Goal: Task Accomplishment & Management: Manage account settings

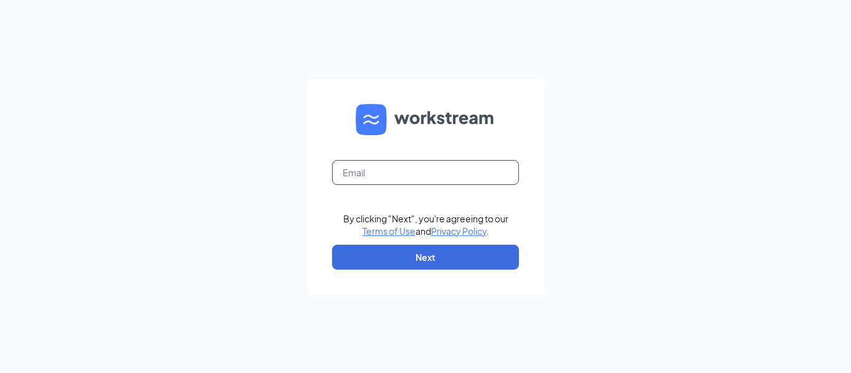
click at [376, 175] on input "text" at bounding box center [425, 172] width 187 height 25
type input "[EMAIL_ADDRESS][DOMAIN_NAME]"
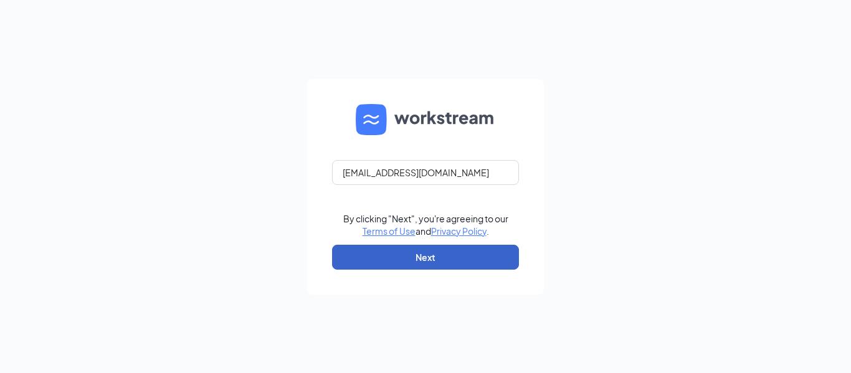
click at [399, 253] on button "Next" at bounding box center [425, 257] width 187 height 25
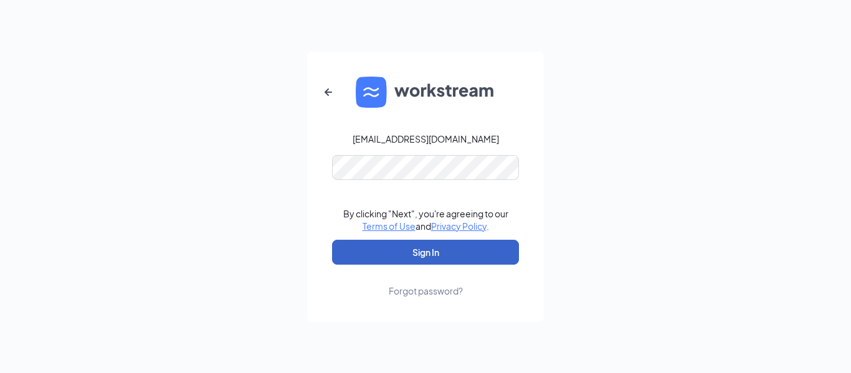
click at [395, 247] on button "Sign In" at bounding box center [425, 252] width 187 height 25
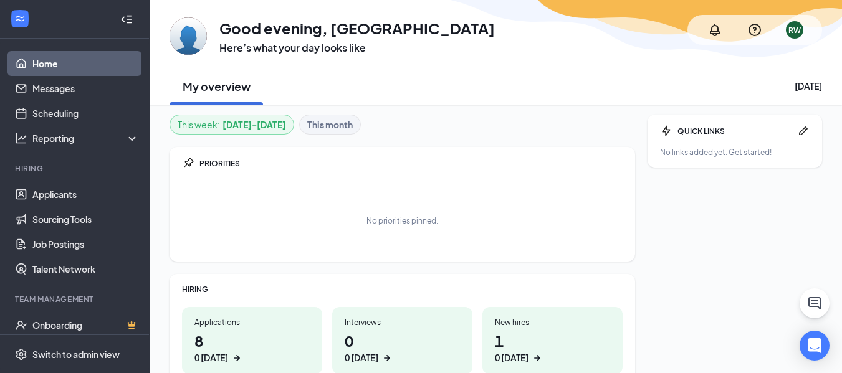
click at [276, 319] on div "Applications" at bounding box center [251, 322] width 115 height 11
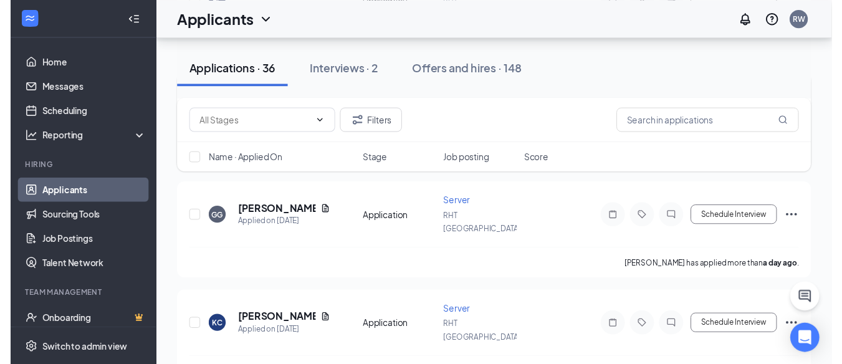
scroll to position [686, 0]
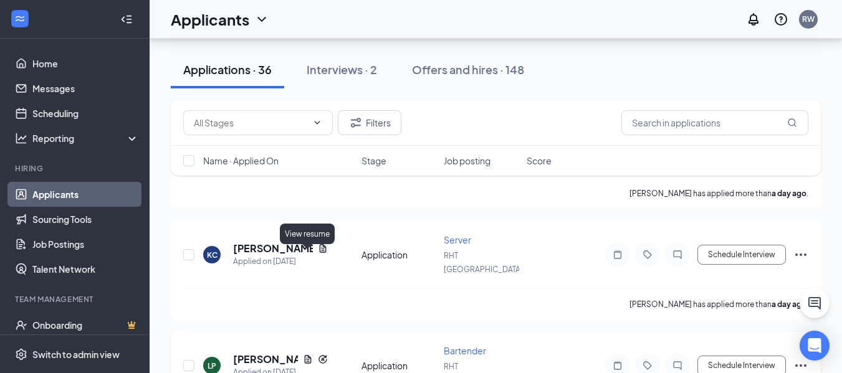
click at [305, 355] on icon "Document" at bounding box center [308, 360] width 10 height 10
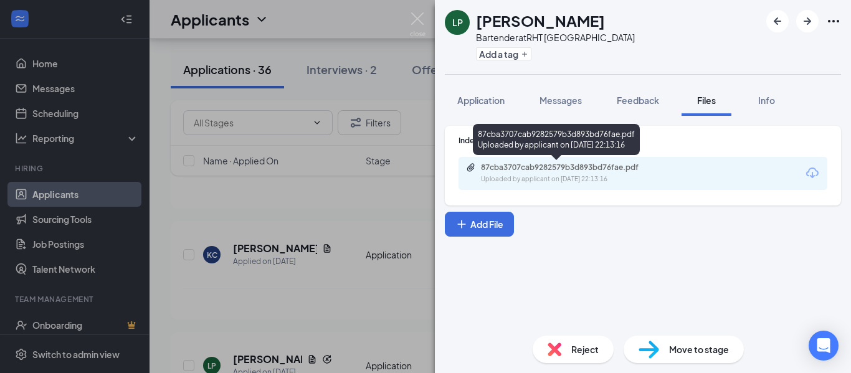
click at [537, 171] on div "87cba3707cab9282579b3d893bd76fae.pdf" at bounding box center [568, 168] width 175 height 10
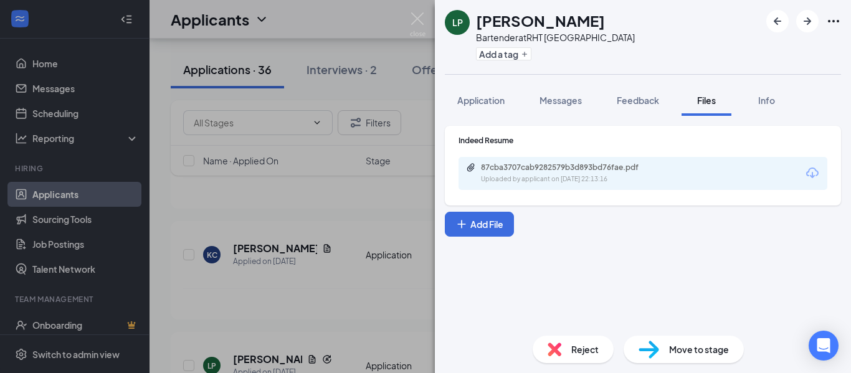
click at [330, 256] on div "LP [PERSON_NAME] Bartender at [GEOGRAPHIC_DATA] Add a tag Application Messages …" at bounding box center [425, 186] width 851 height 373
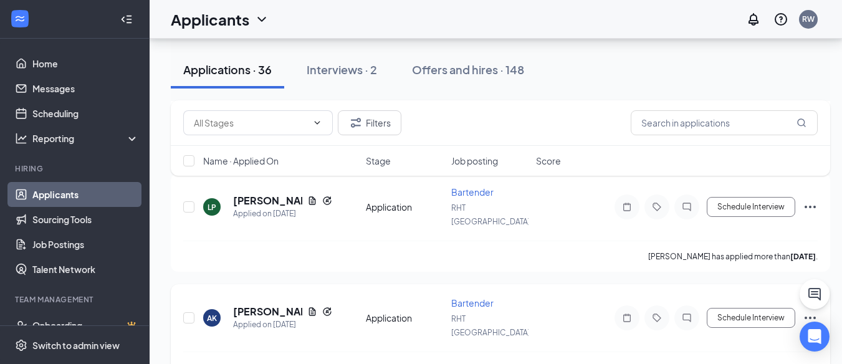
scroll to position [873, 0]
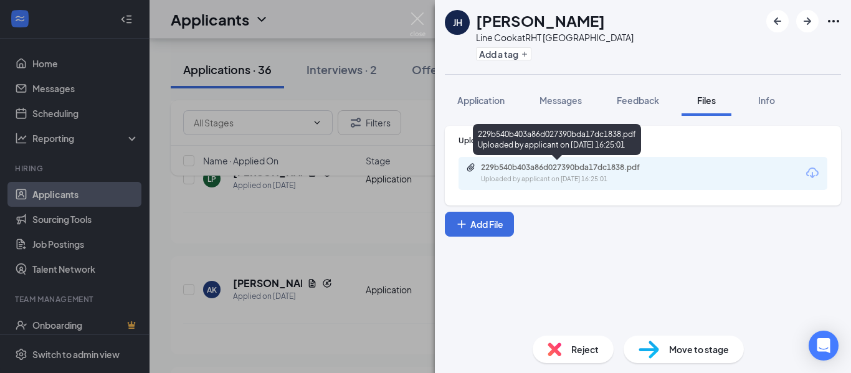
click at [531, 171] on div "229b540b403a86d027390bda17dc1838.pdf" at bounding box center [568, 168] width 175 height 10
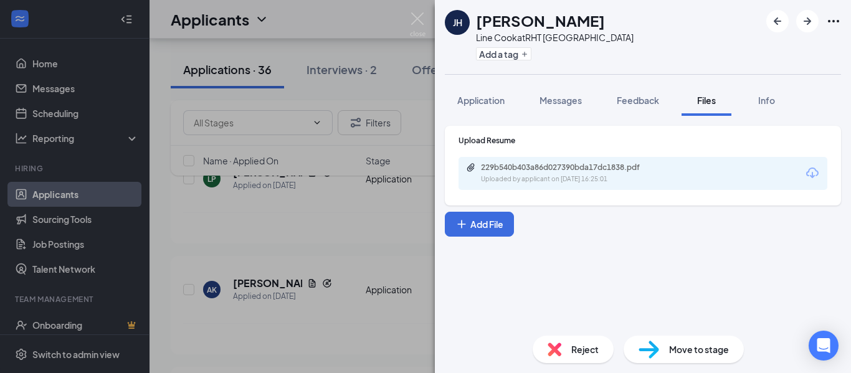
click at [371, 252] on div "[PERSON_NAME] [PERSON_NAME] Line Cook at [GEOGRAPHIC_DATA] Add a tag Applicatio…" at bounding box center [425, 186] width 851 height 373
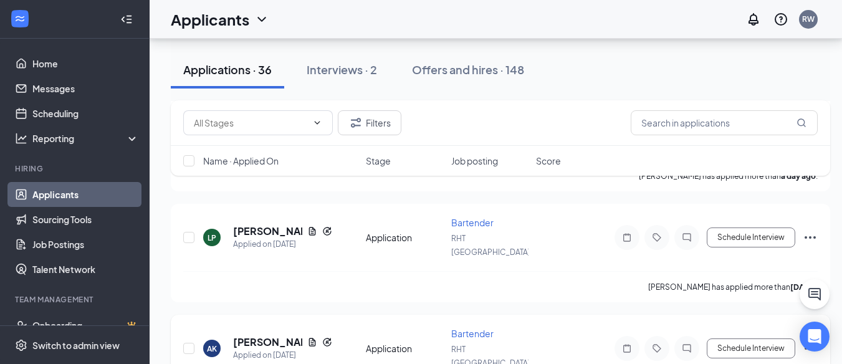
scroll to position [873, 0]
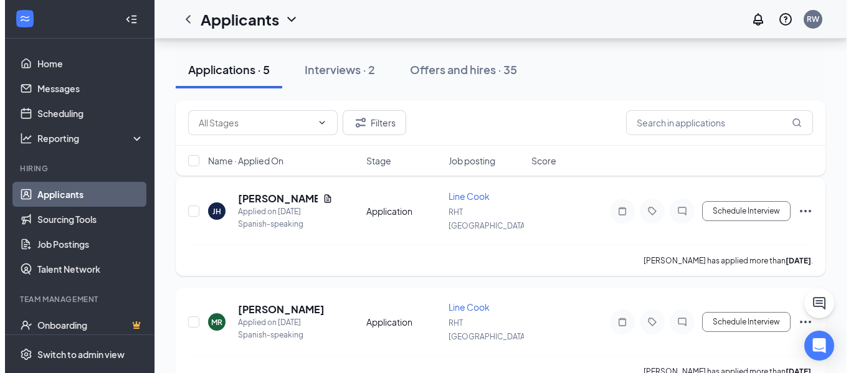
scroll to position [62, 0]
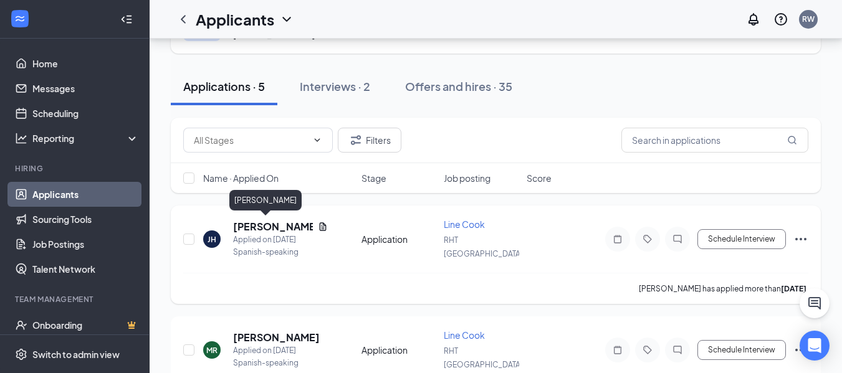
click at [255, 226] on h5 "[PERSON_NAME]" at bounding box center [273, 227] width 80 height 14
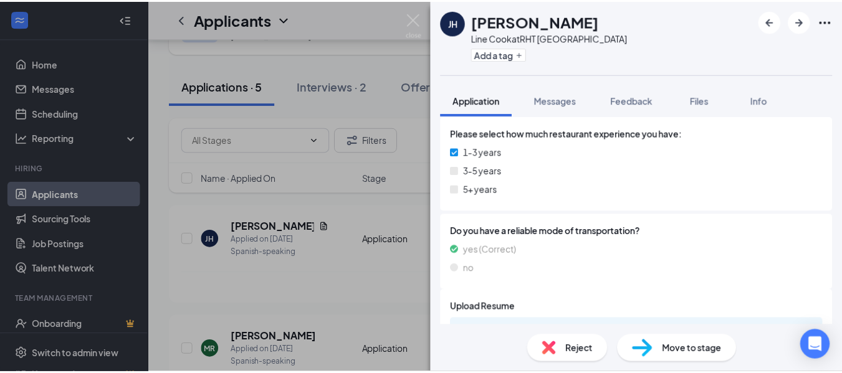
scroll to position [856, 0]
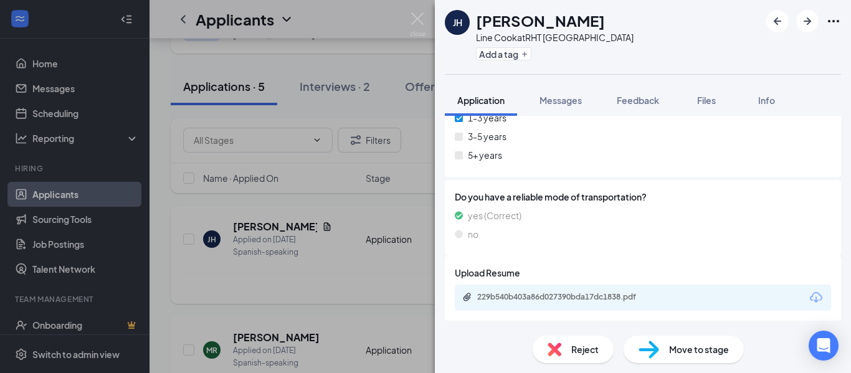
click at [350, 287] on div "[PERSON_NAME] [PERSON_NAME] Line Cook at [GEOGRAPHIC_DATA] Add a tag Applicatio…" at bounding box center [425, 186] width 851 height 373
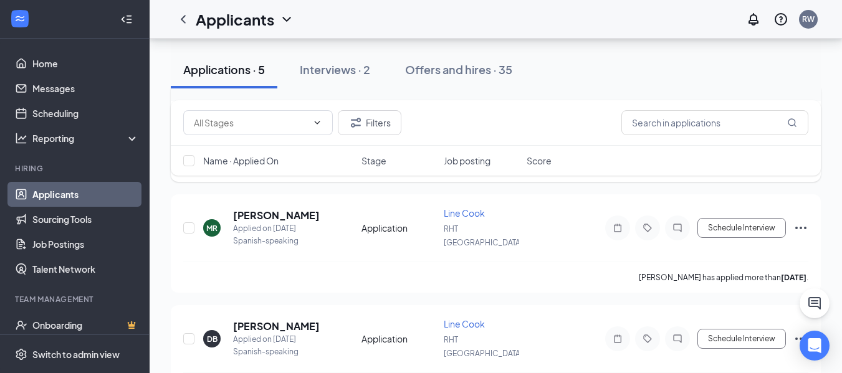
scroll to position [187, 0]
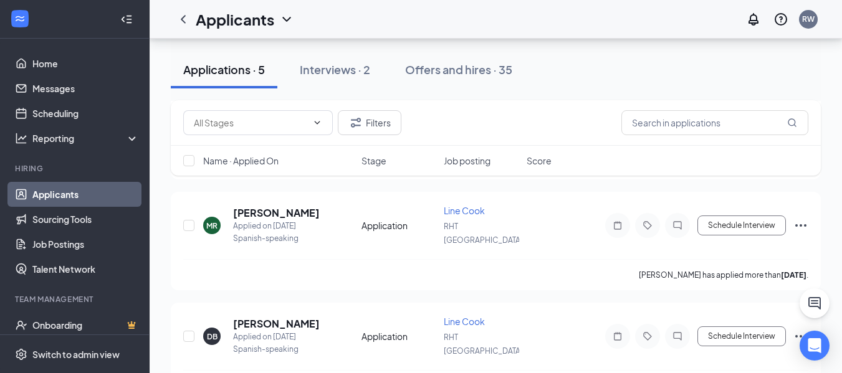
click at [210, 79] on button "Applications · 5" at bounding box center [224, 69] width 107 height 37
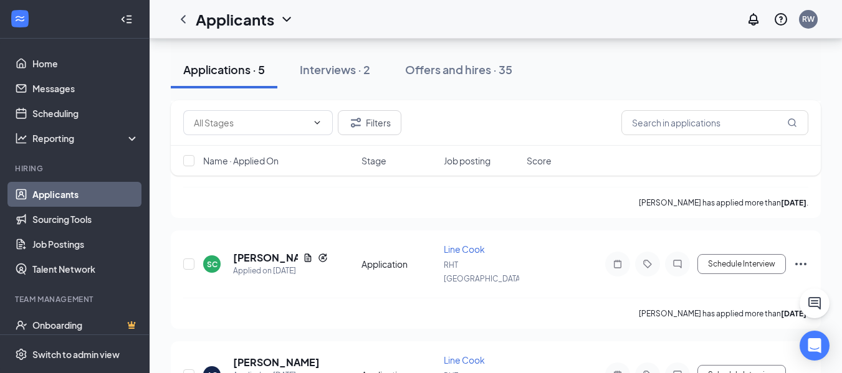
scroll to position [299, 0]
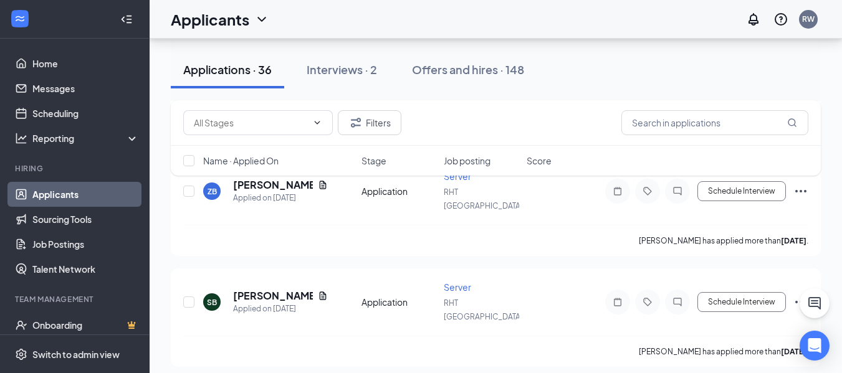
scroll to position [1433, 0]
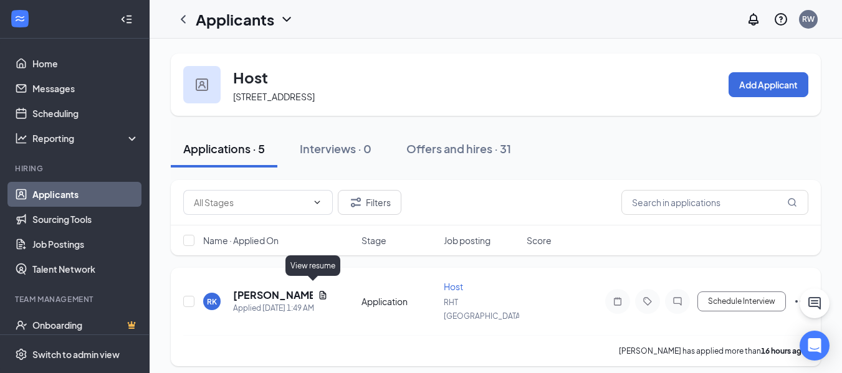
click at [318, 290] on icon "Document" at bounding box center [323, 295] width 10 height 10
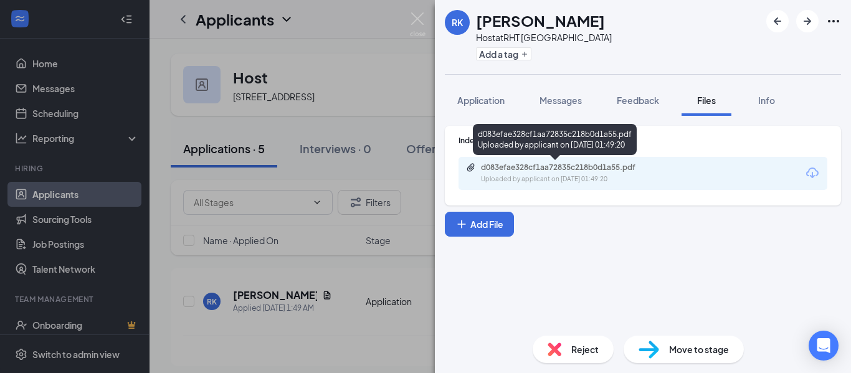
click at [558, 180] on div "Uploaded by applicant on [DATE] 01:49:20" at bounding box center [574, 180] width 187 height 10
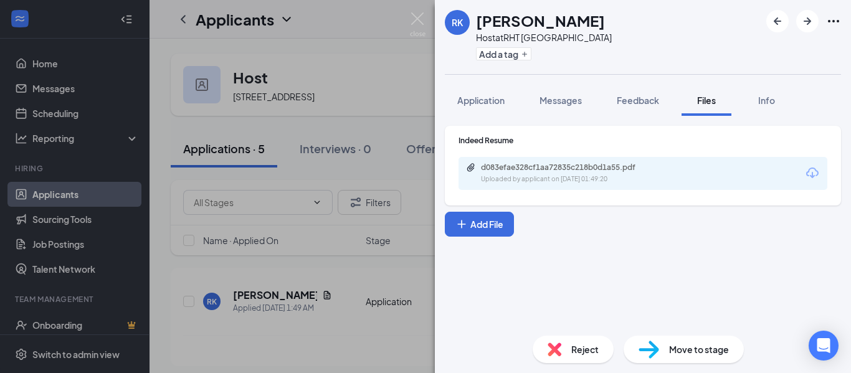
click at [416, 72] on div "RK [PERSON_NAME] Host at [GEOGRAPHIC_DATA] Add a tag Application Messages Feedb…" at bounding box center [425, 186] width 851 height 373
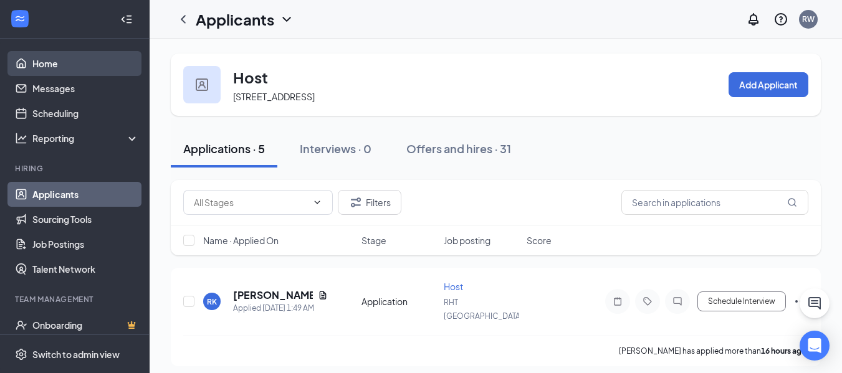
click at [56, 62] on link "Home" at bounding box center [85, 63] width 107 height 25
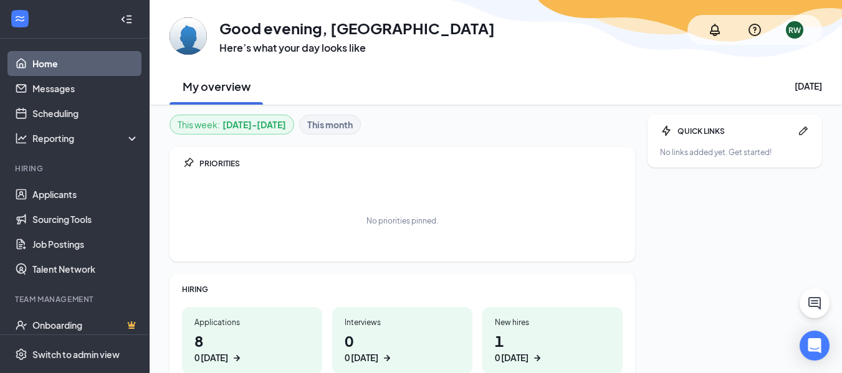
click at [236, 322] on div "Applications" at bounding box center [251, 322] width 115 height 11
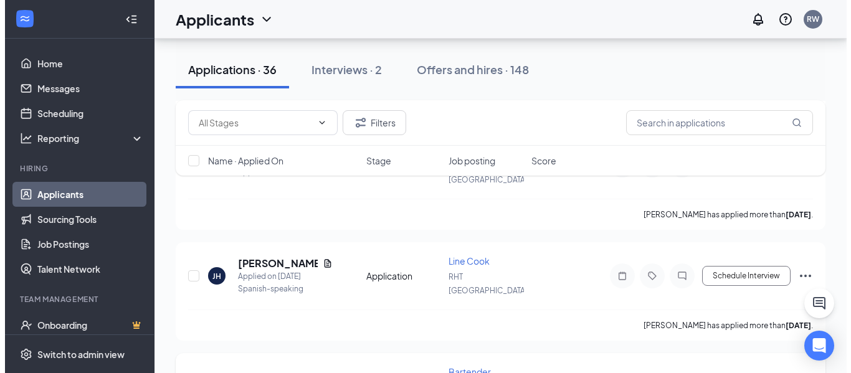
scroll to position [935, 0]
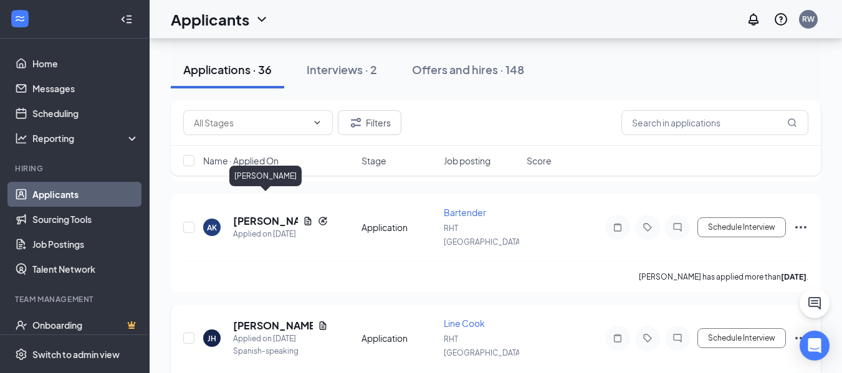
click at [259, 319] on h5 "[PERSON_NAME]" at bounding box center [273, 326] width 80 height 14
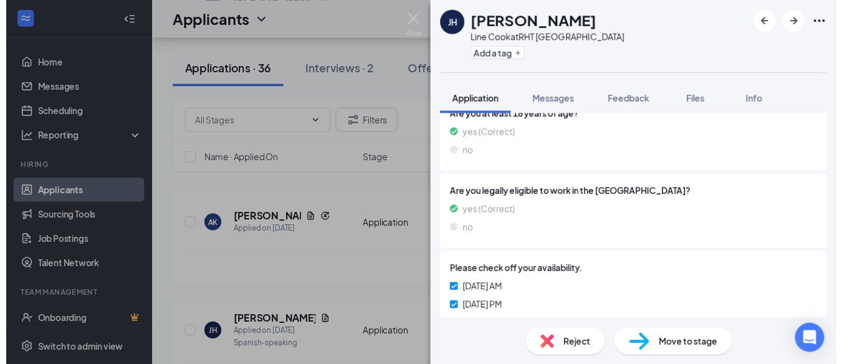
scroll to position [499, 0]
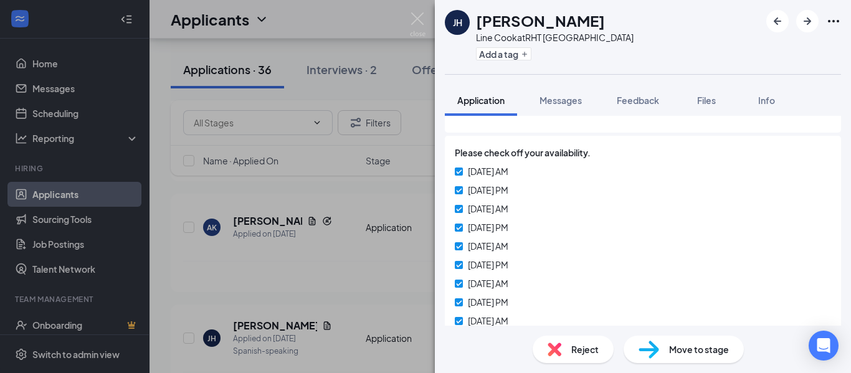
click at [361, 249] on div "[PERSON_NAME] [PERSON_NAME] Line Cook at [GEOGRAPHIC_DATA] Add a tag Applicatio…" at bounding box center [425, 186] width 851 height 373
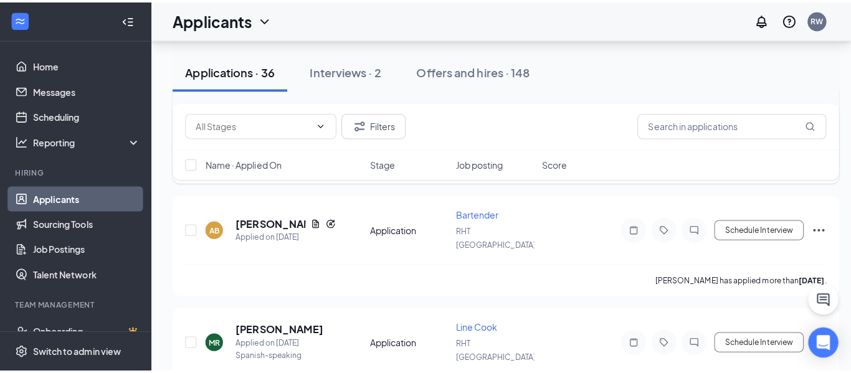
scroll to position [2244, 0]
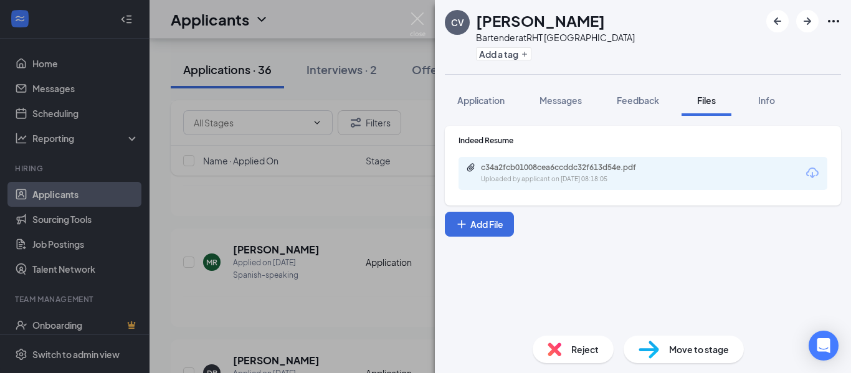
click at [515, 162] on div "c34a2fcb01008cea6ccddc32f613d54e.pdf Uploaded by applicant on [DATE] 08:18:05" at bounding box center [643, 173] width 369 height 33
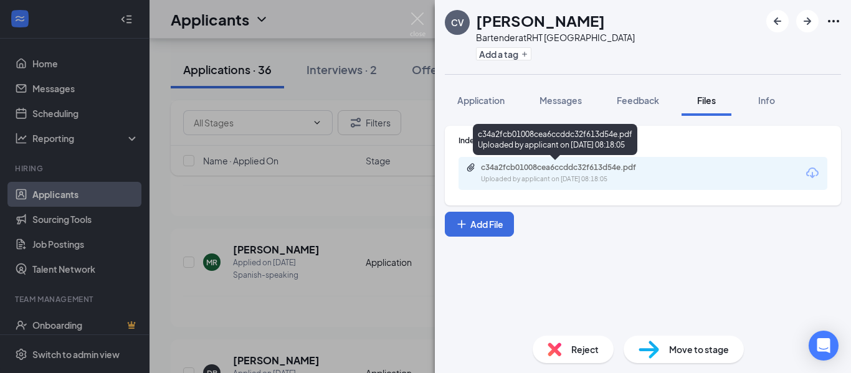
click at [521, 166] on div "c34a2fcb01008cea6ccddc32f613d54e.pdf" at bounding box center [568, 168] width 175 height 10
